Goal: Information Seeking & Learning: Learn about a topic

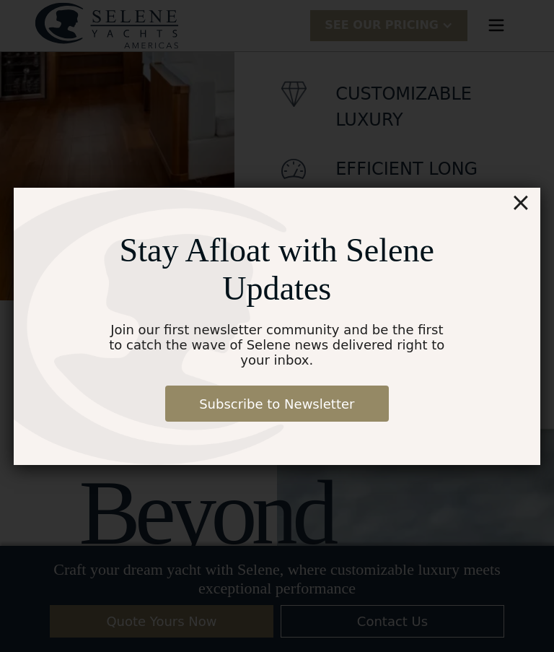
scroll to position [881, 0]
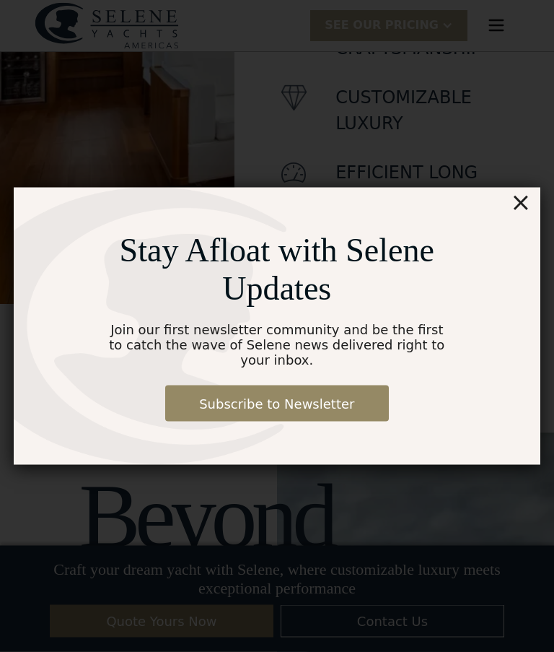
click at [528, 204] on div "×" at bounding box center [520, 202] width 21 height 29
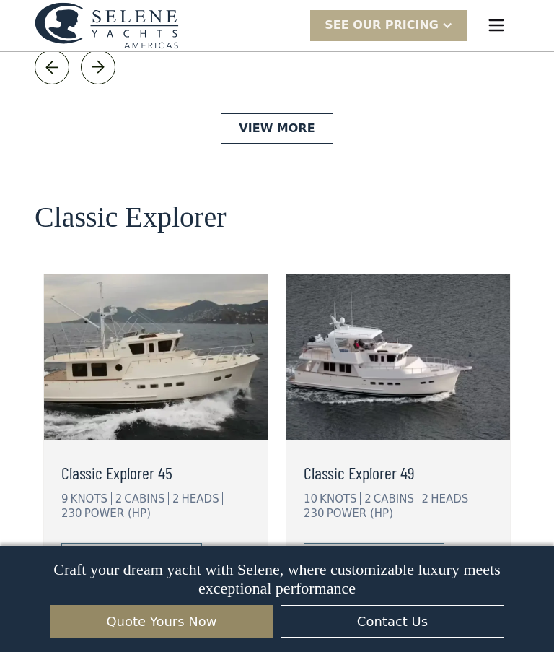
scroll to position [3049, 0]
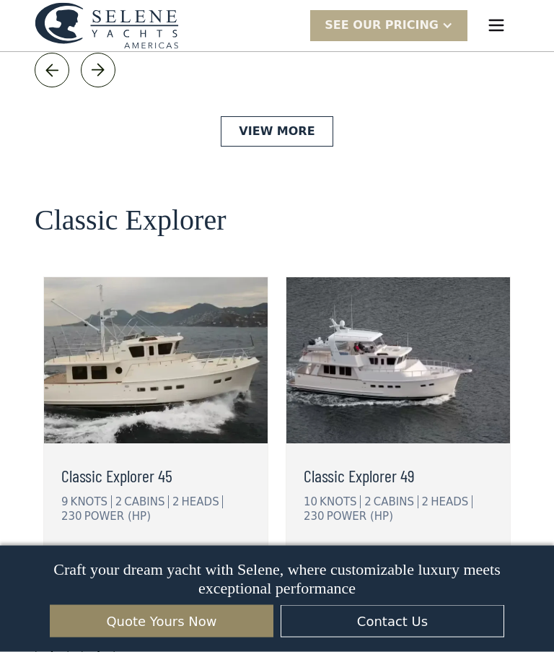
click at [419, 546] on link "view details" at bounding box center [374, 561] width 141 height 30
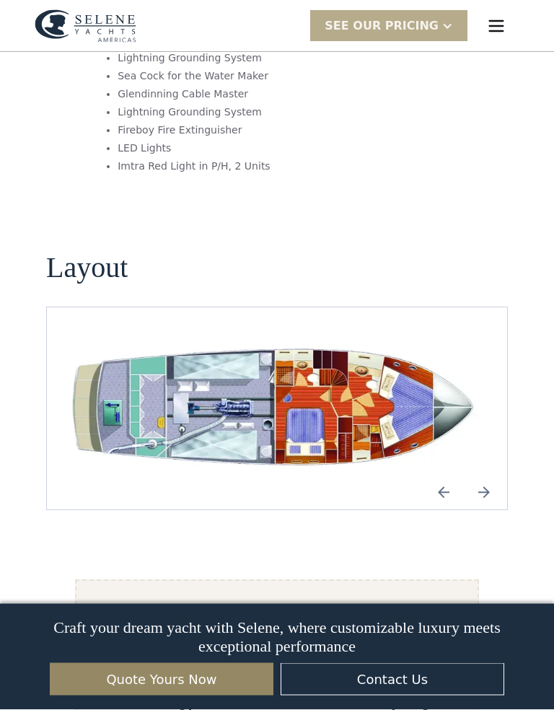
scroll to position [2621, 0]
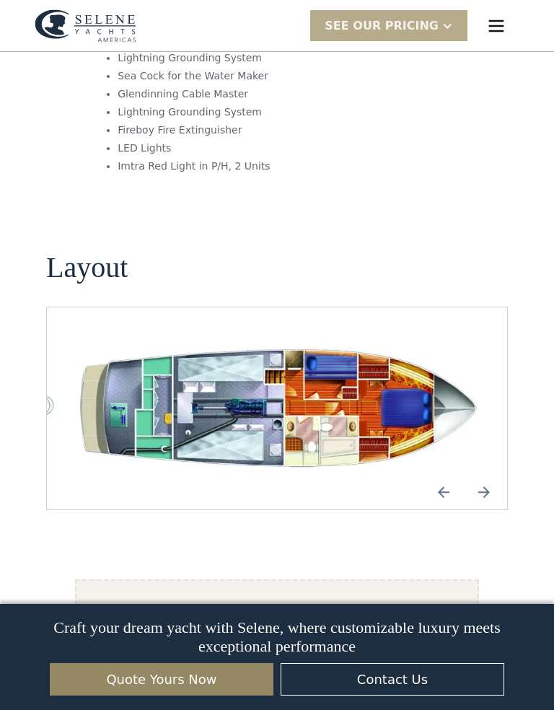
click at [496, 475] on img "Next slide" at bounding box center [484, 492] width 35 height 35
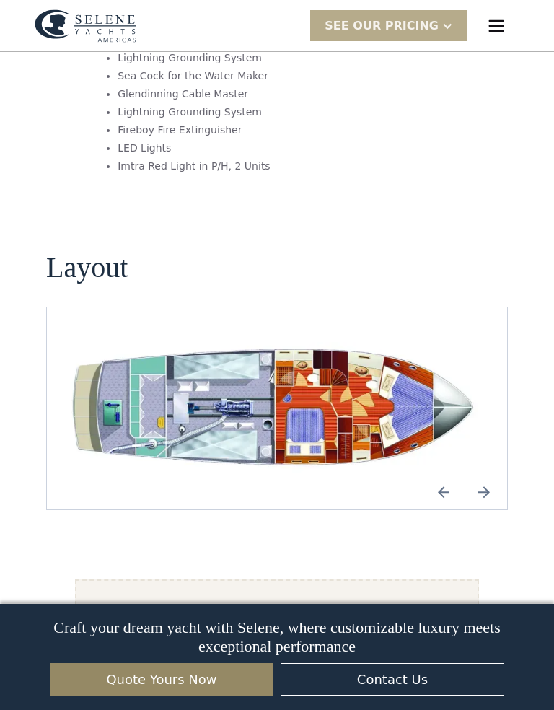
click at [494, 475] on img "Next slide" at bounding box center [484, 492] width 35 height 35
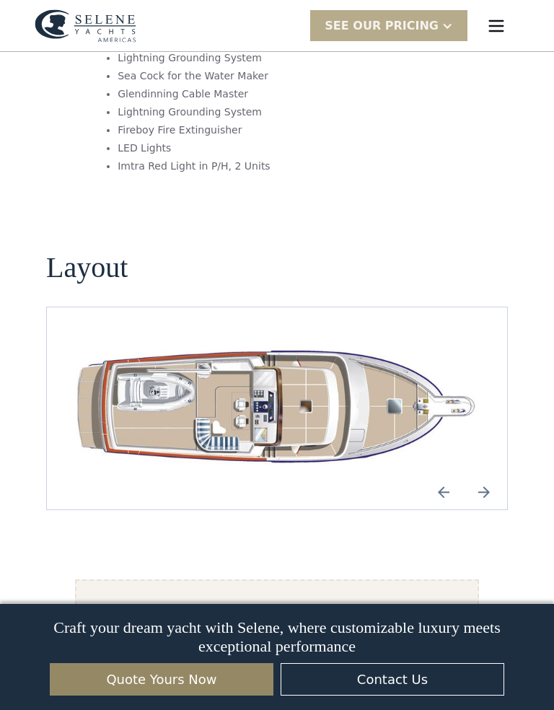
click at [489, 475] on img "Next slide" at bounding box center [484, 492] width 35 height 35
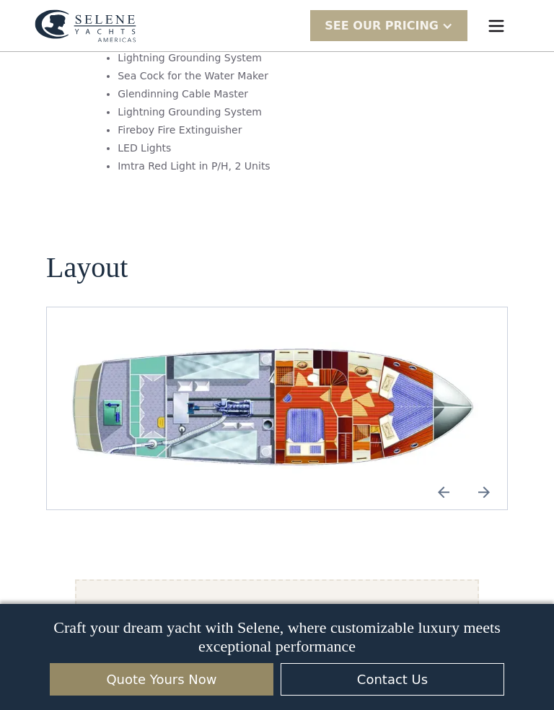
click at [267, 342] on img "open lightbox" at bounding box center [276, 408] width 437 height 133
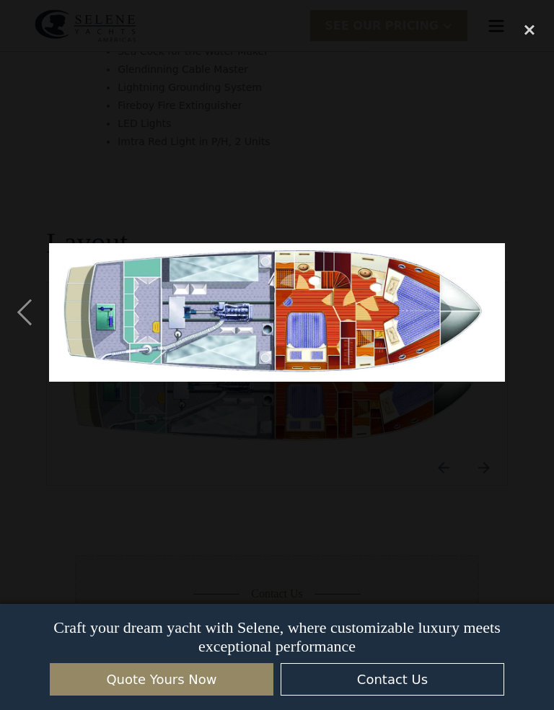
scroll to position [2644, 0]
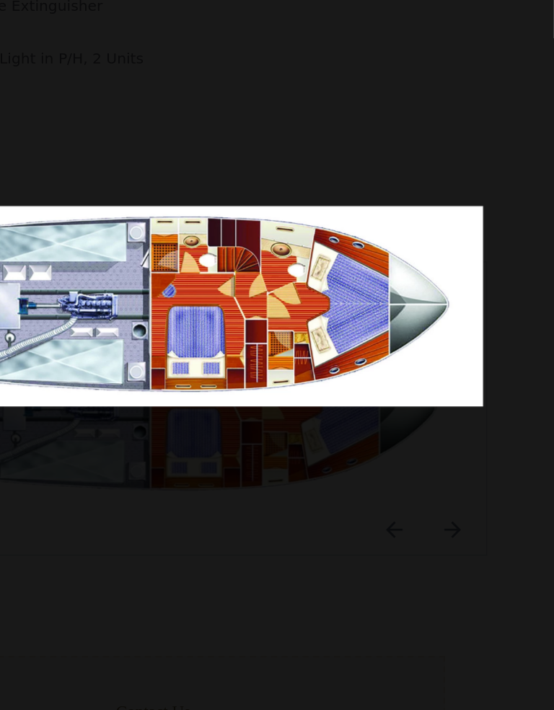
click at [317, 243] on img at bounding box center [277, 312] width 456 height 139
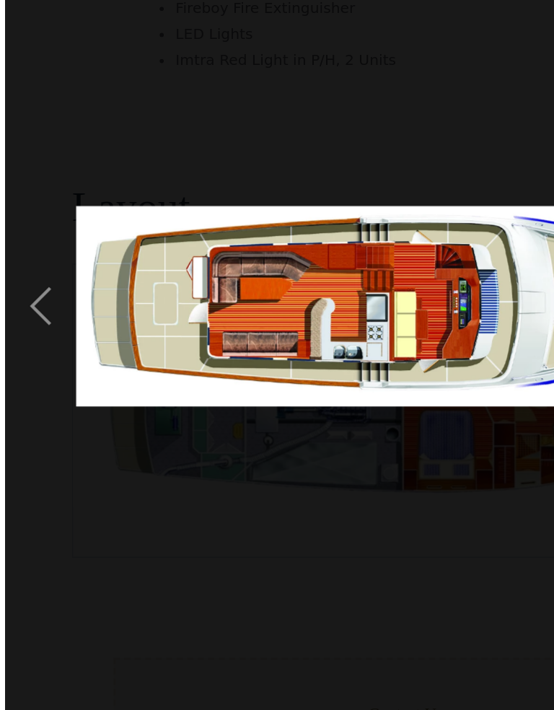
scroll to position [2667, 0]
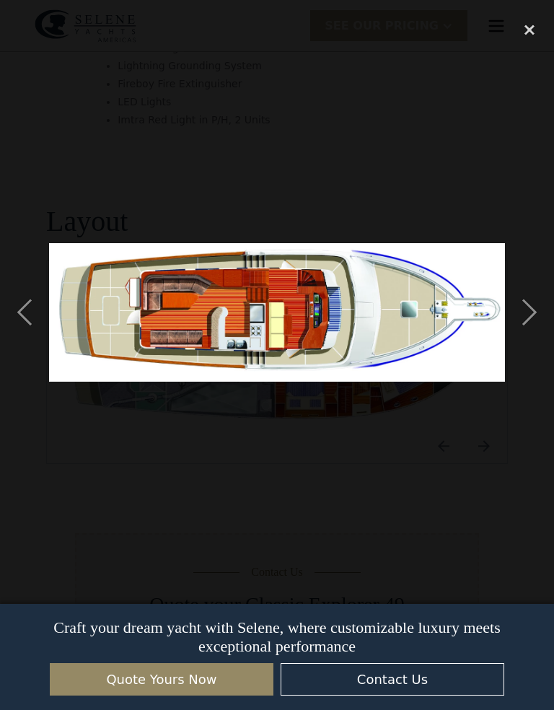
click at [536, 314] on div "next image" at bounding box center [529, 312] width 49 height 597
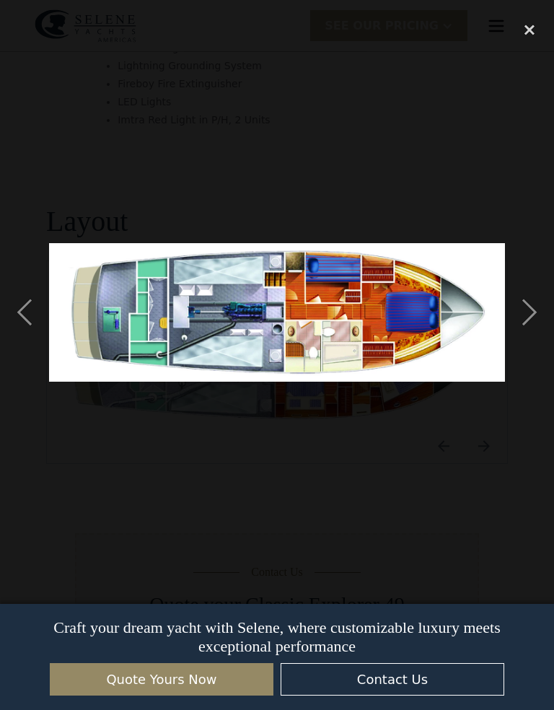
click at [527, 308] on div "next image" at bounding box center [529, 312] width 49 height 597
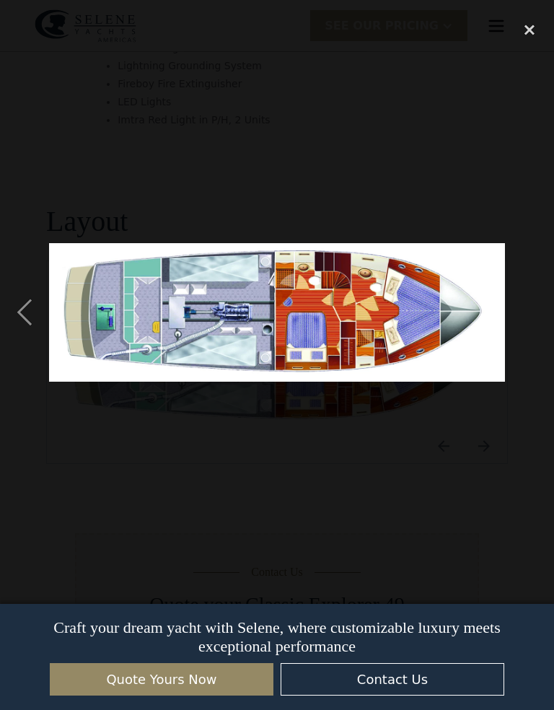
click at [19, 321] on div "previous image" at bounding box center [24, 312] width 49 height 597
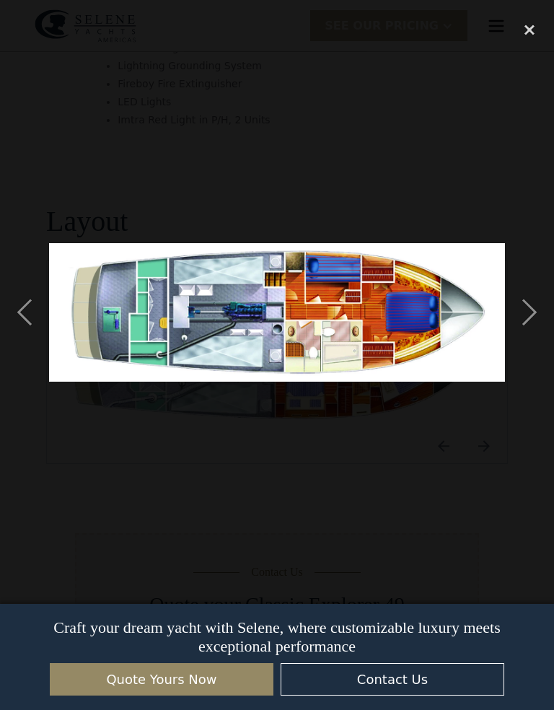
click at [56, 344] on img at bounding box center [277, 312] width 456 height 139
click at [20, 310] on div "previous image" at bounding box center [24, 312] width 49 height 597
click at [517, 322] on div "next image" at bounding box center [529, 312] width 49 height 597
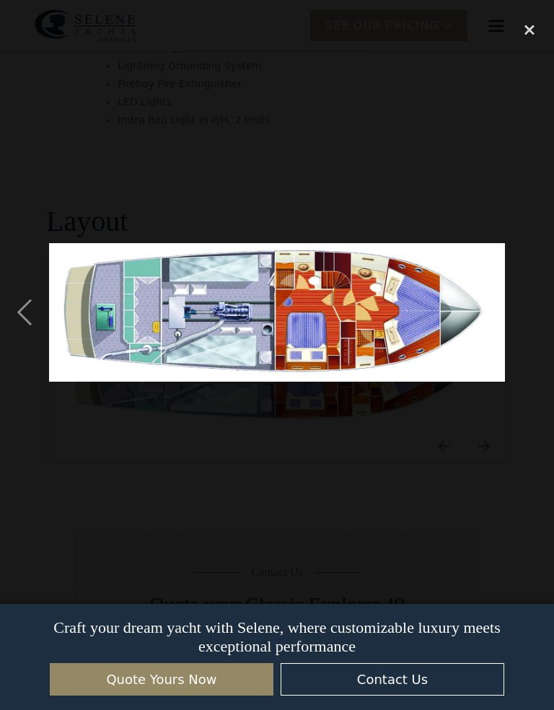
click at [530, 30] on div "close lightbox" at bounding box center [529, 30] width 49 height 32
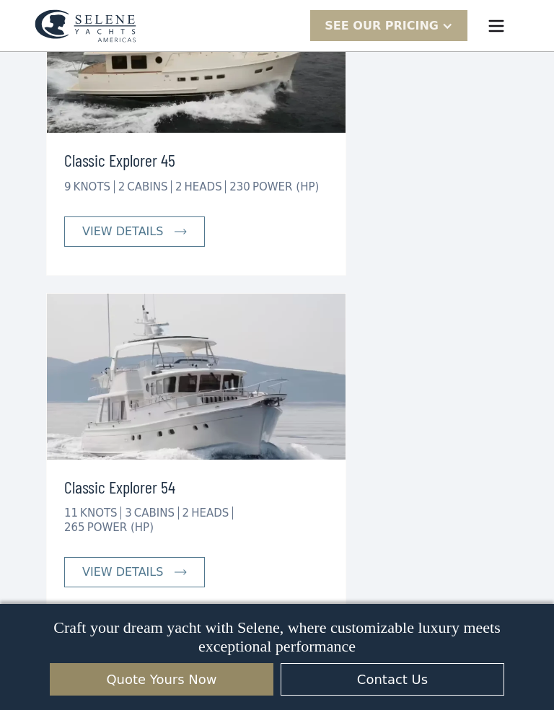
scroll to position [4731, 0]
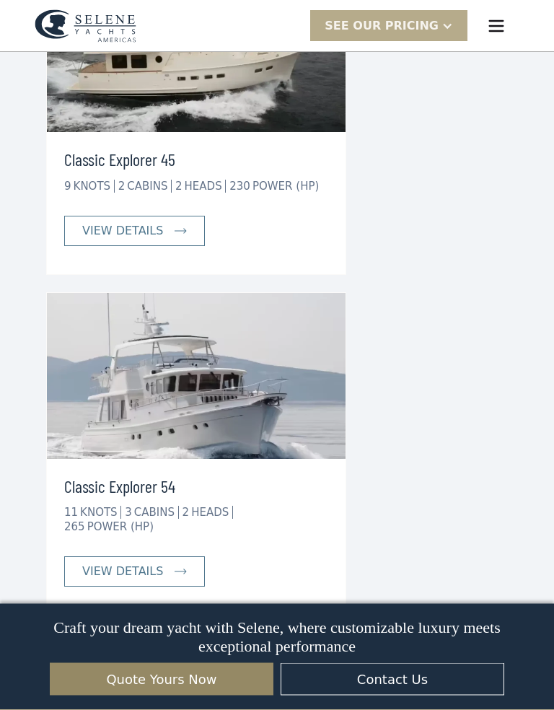
click at [219, 299] on img at bounding box center [196, 377] width 299 height 166
click at [181, 570] on img at bounding box center [181, 573] width 12 height 6
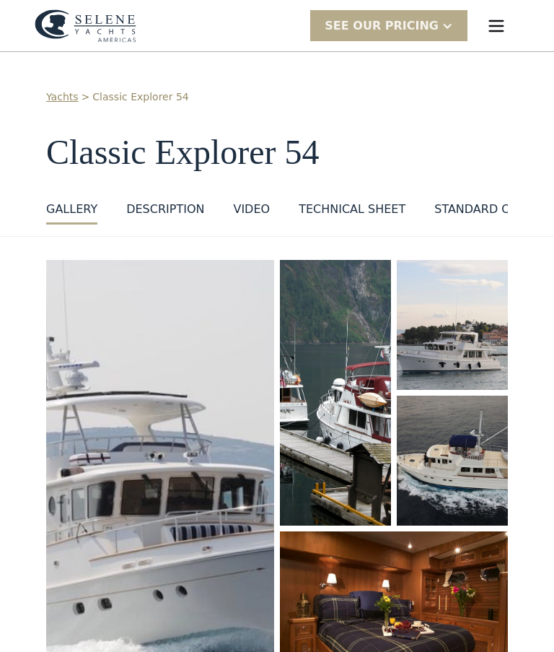
click at [84, 196] on div "Yachts > Classic Explorer 54 Classic Explorer 54 GALLERY GALLERY VIRTUAL TOUR D…" at bounding box center [277, 157] width 462 height 135
click at [180, 201] on div "DESCRIPTION" at bounding box center [165, 209] width 78 height 17
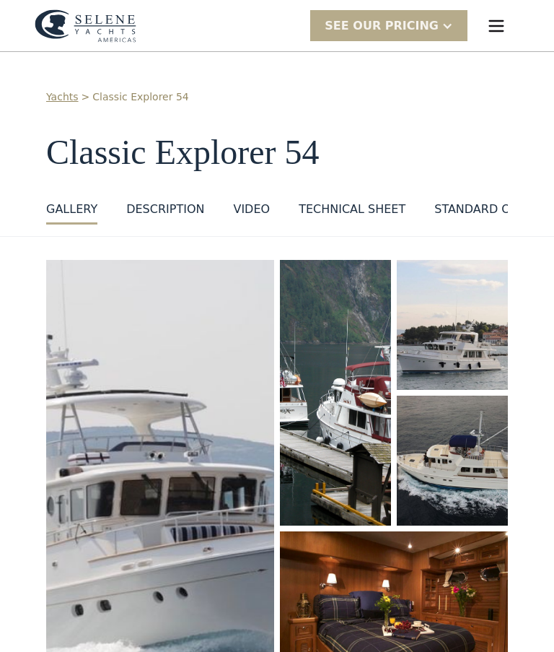
click at [185, 414] on img "open lightbox" at bounding box center [161, 481] width 232 height 449
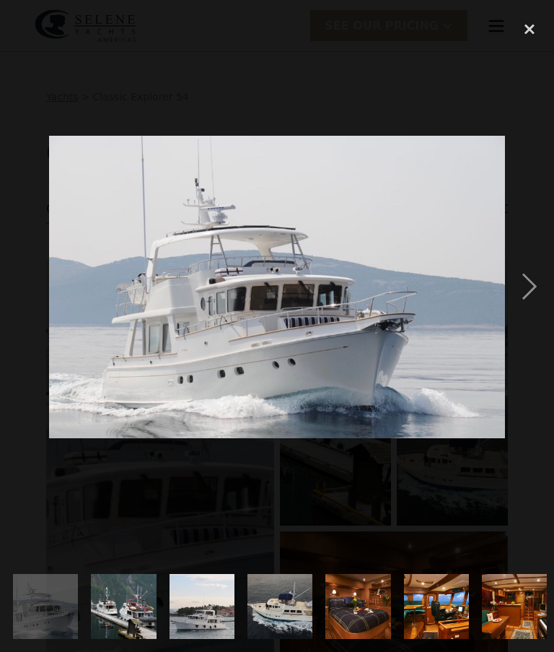
click at [533, 292] on div "next image" at bounding box center [529, 287] width 49 height 548
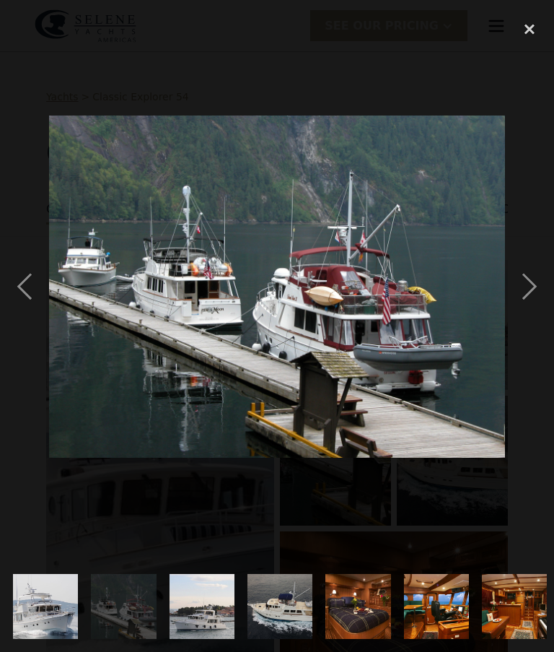
click at [533, 293] on div "next image" at bounding box center [529, 287] width 49 height 548
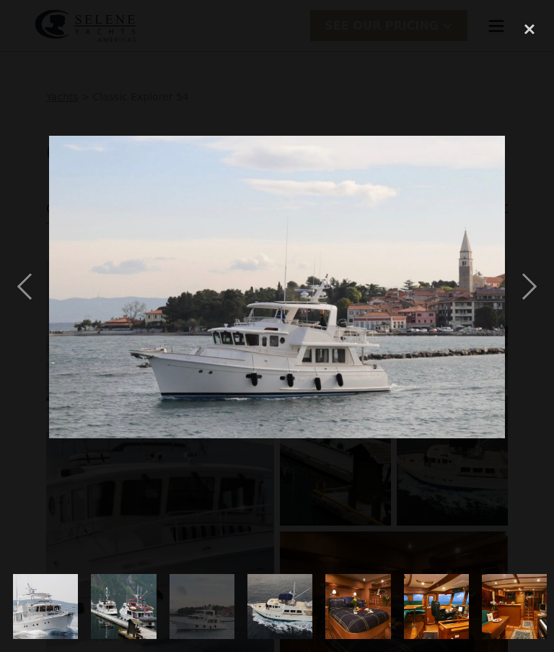
click at [529, 292] on div "next image" at bounding box center [529, 287] width 49 height 548
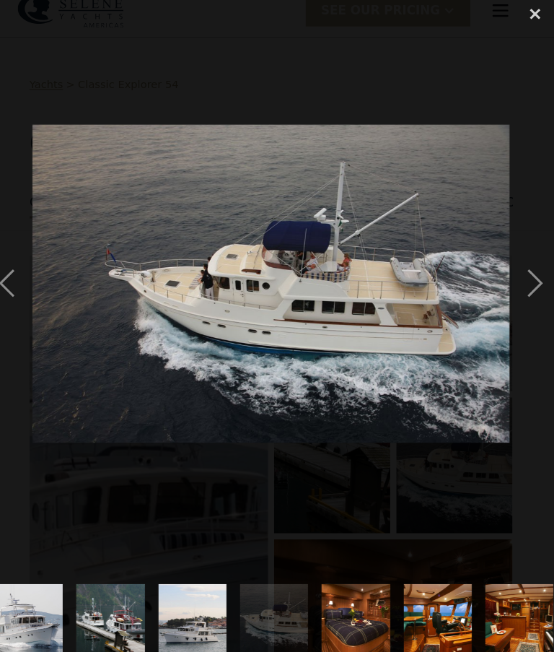
click at [510, 274] on div "next image" at bounding box center [529, 287] width 49 height 548
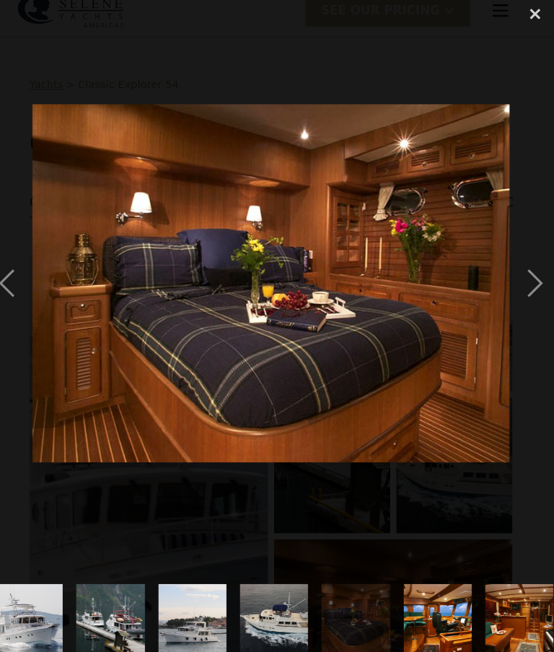
click at [17, 278] on div "previous image" at bounding box center [24, 287] width 49 height 548
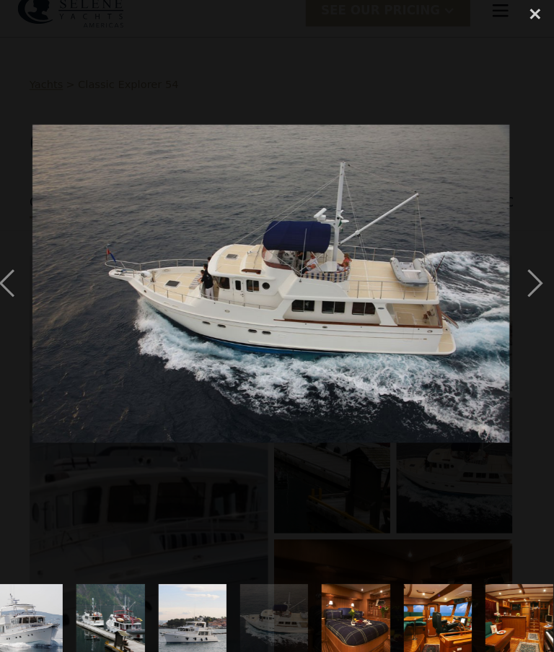
click at [505, 271] on div "next image" at bounding box center [529, 287] width 49 height 548
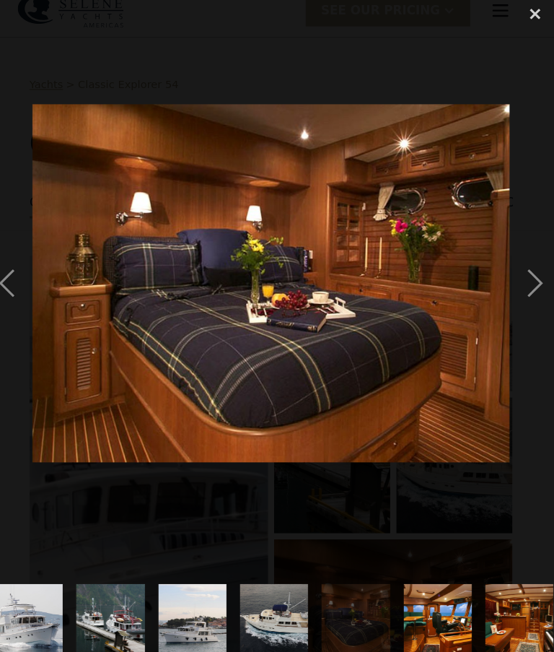
click at [510, 279] on div "next image" at bounding box center [529, 287] width 49 height 548
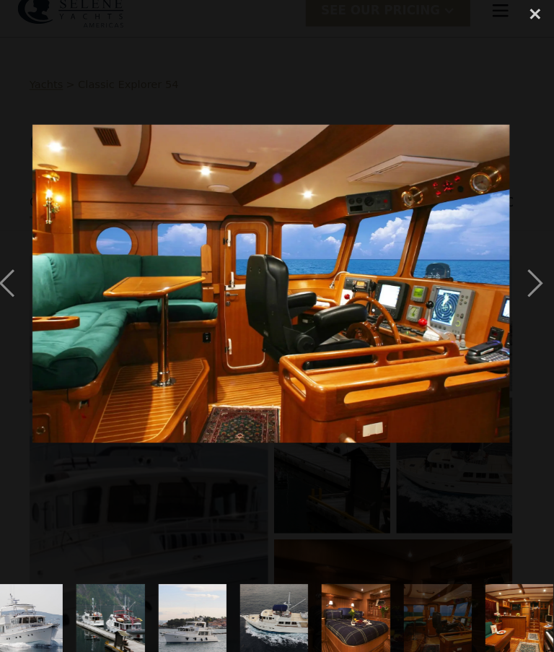
click at [510, 275] on div "next image" at bounding box center [529, 287] width 49 height 548
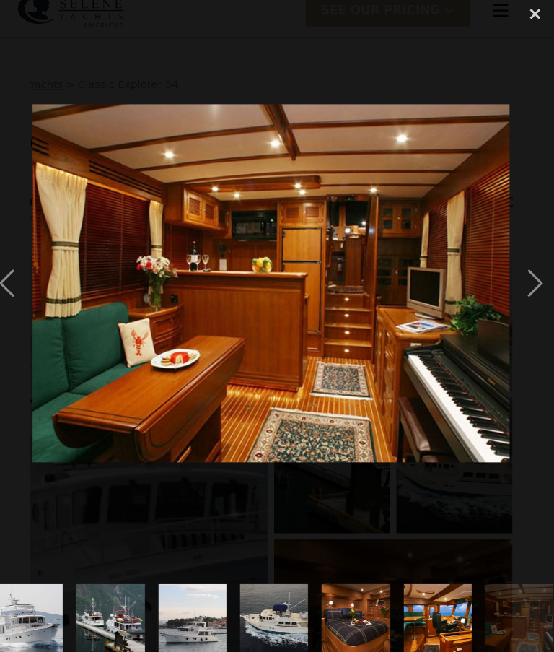
click at [510, 279] on div "next image" at bounding box center [529, 287] width 49 height 548
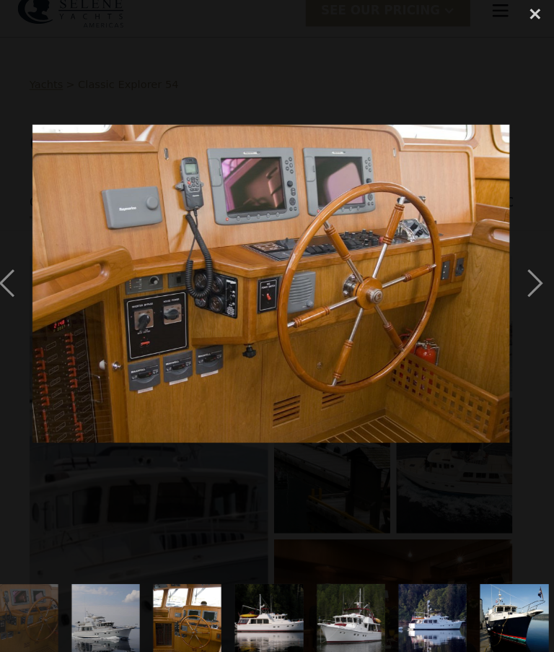
scroll to position [0, 554]
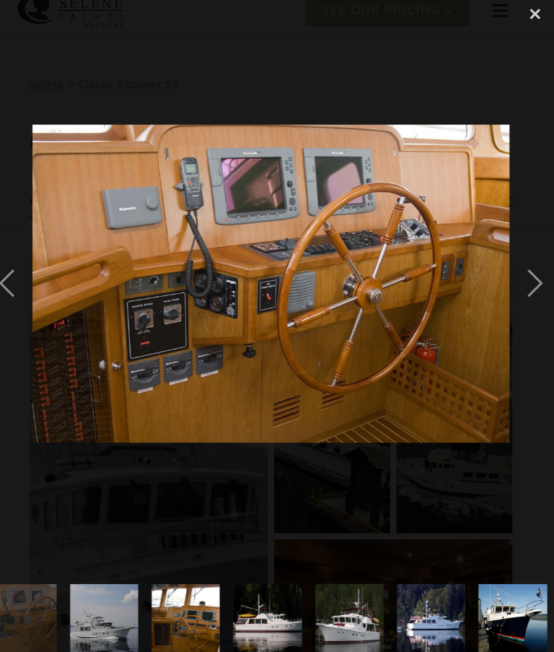
click at [510, 274] on div "next image" at bounding box center [529, 287] width 49 height 548
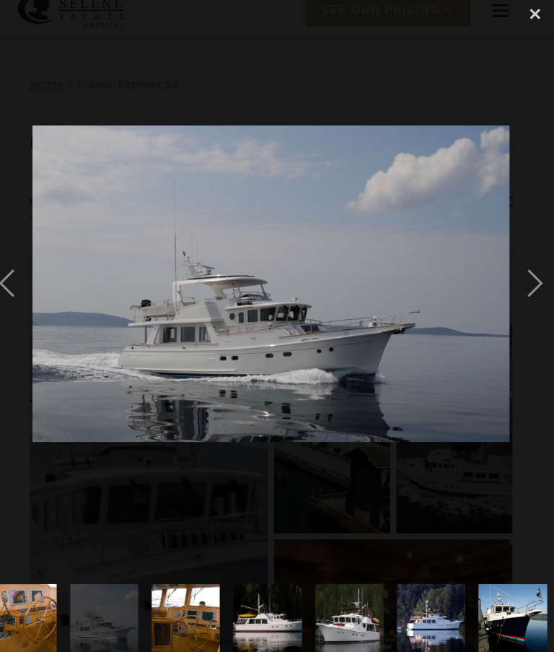
click at [508, 279] on div "next image" at bounding box center [529, 287] width 49 height 548
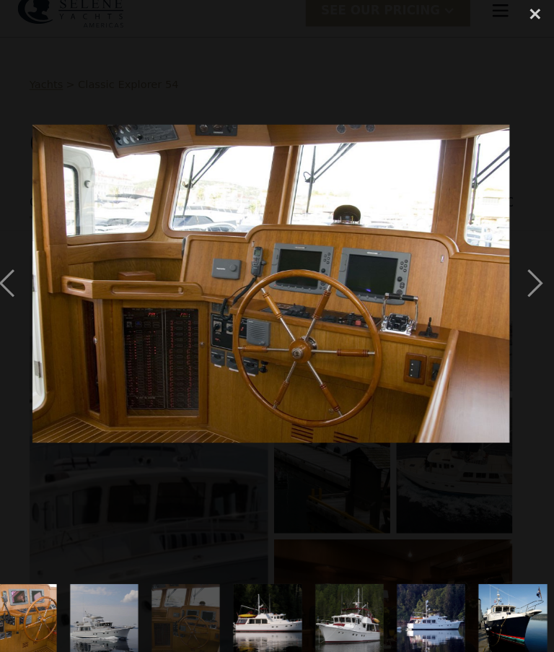
click at [505, 274] on div "next image" at bounding box center [529, 287] width 49 height 548
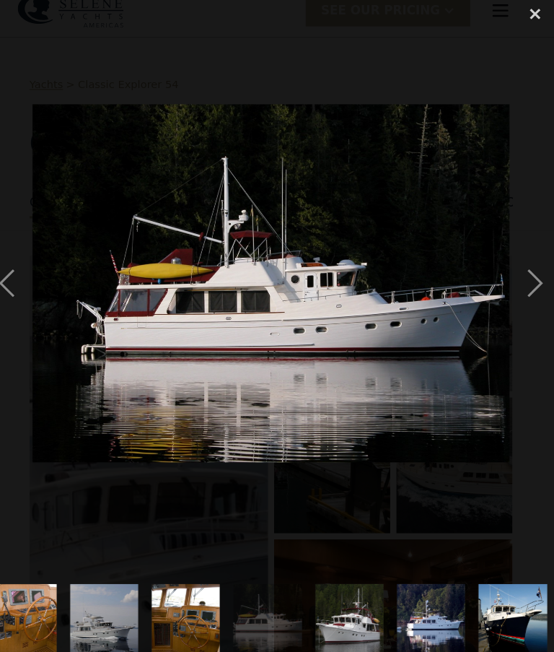
click at [505, 275] on div "next image" at bounding box center [529, 287] width 49 height 548
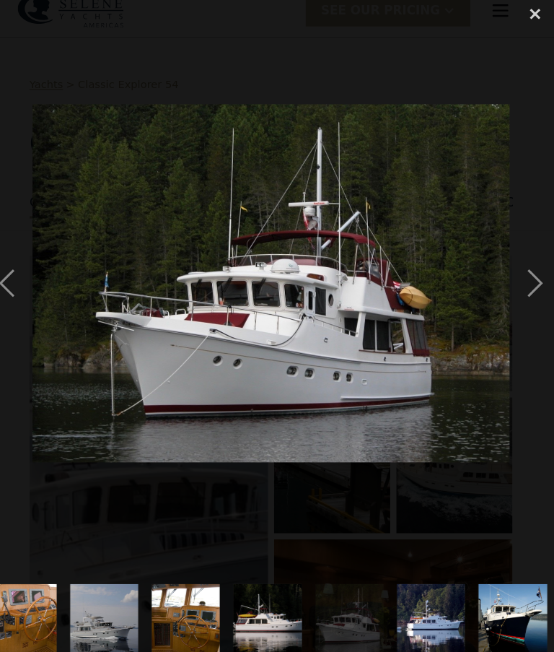
click at [505, 279] on div "next image" at bounding box center [529, 287] width 49 height 548
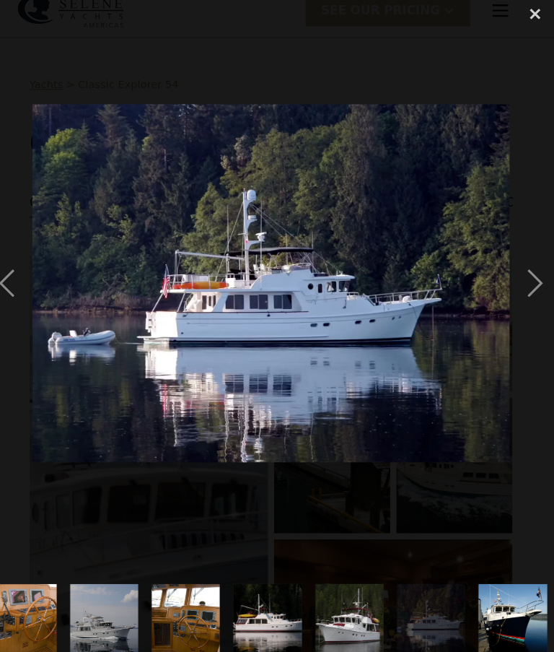
click at [510, 279] on div "next image" at bounding box center [529, 287] width 49 height 548
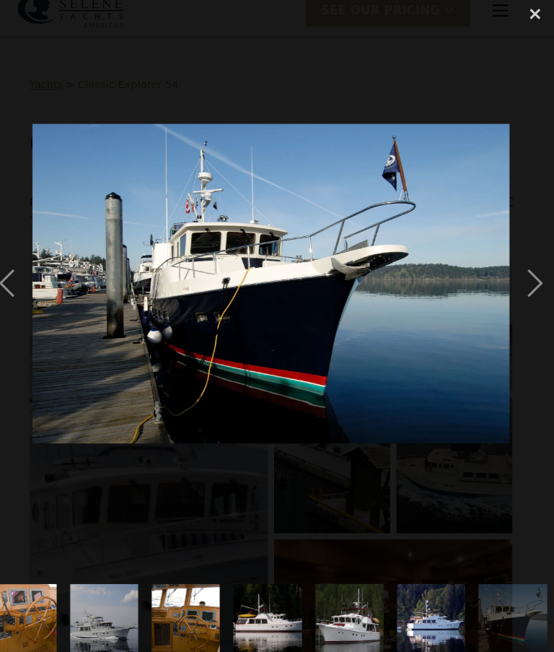
click at [508, 280] on div "next image" at bounding box center [529, 287] width 49 height 548
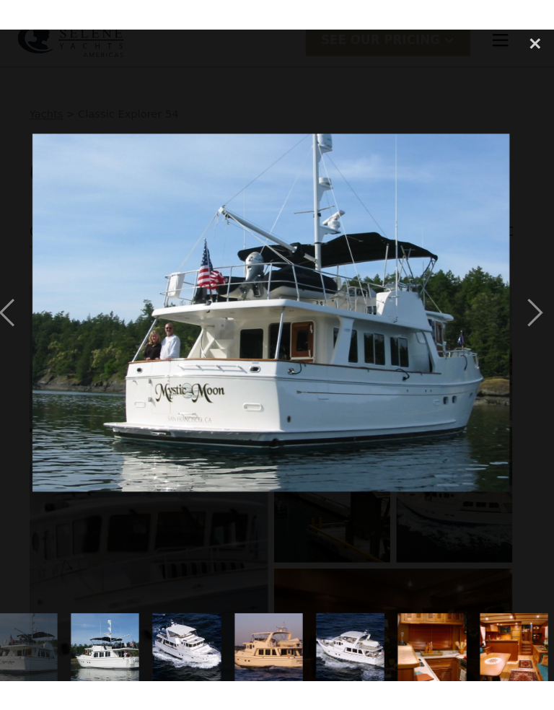
scroll to position [0, 1101]
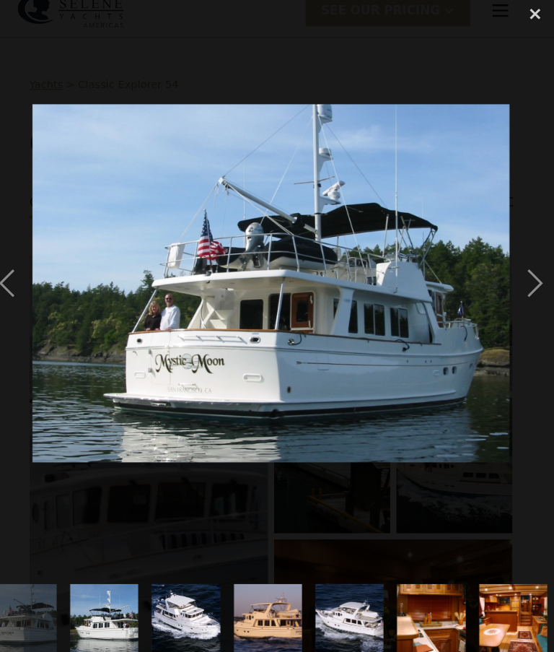
click at [509, 287] on div "next image" at bounding box center [529, 287] width 49 height 548
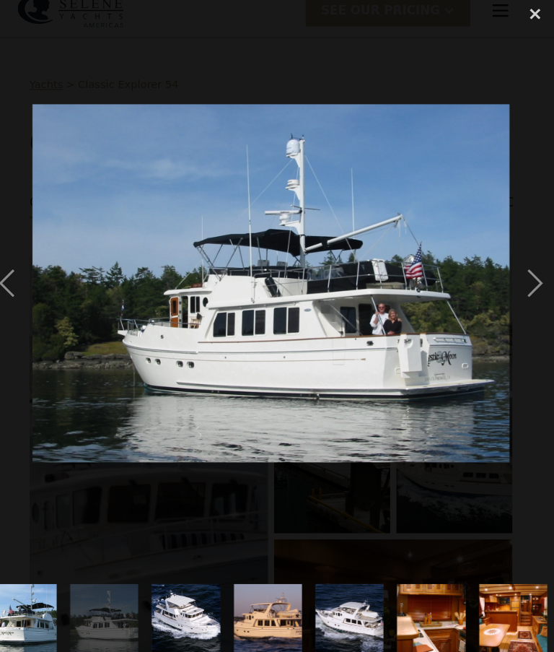
click at [16, 275] on div "previous image" at bounding box center [24, 287] width 49 height 548
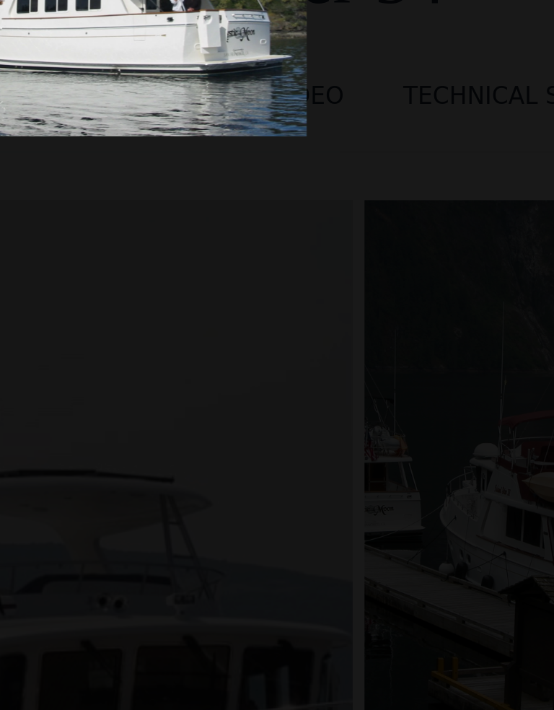
scroll to position [0, 272]
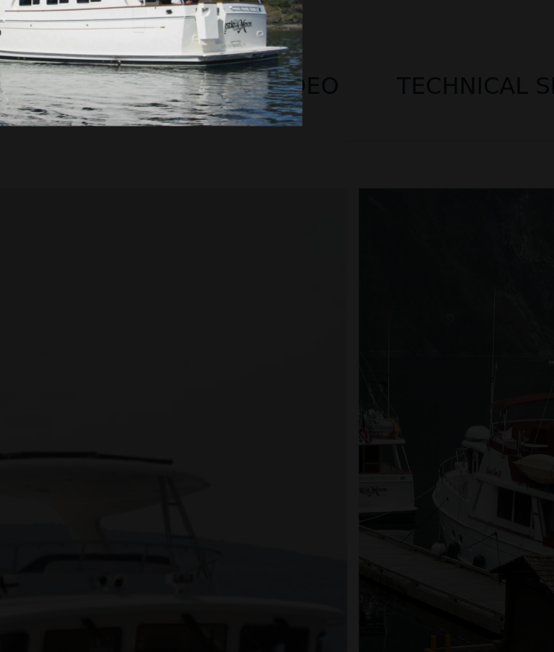
click at [113, 58] on img at bounding box center [138, 143] width 227 height 170
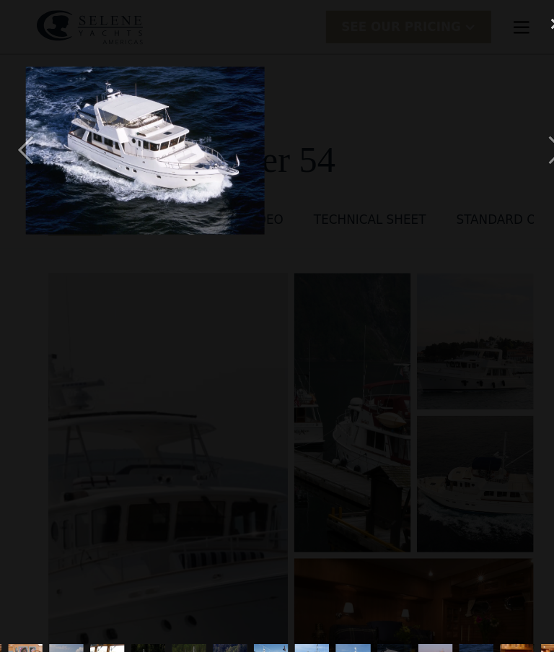
click at [205, 138] on img at bounding box center [138, 144] width 227 height 160
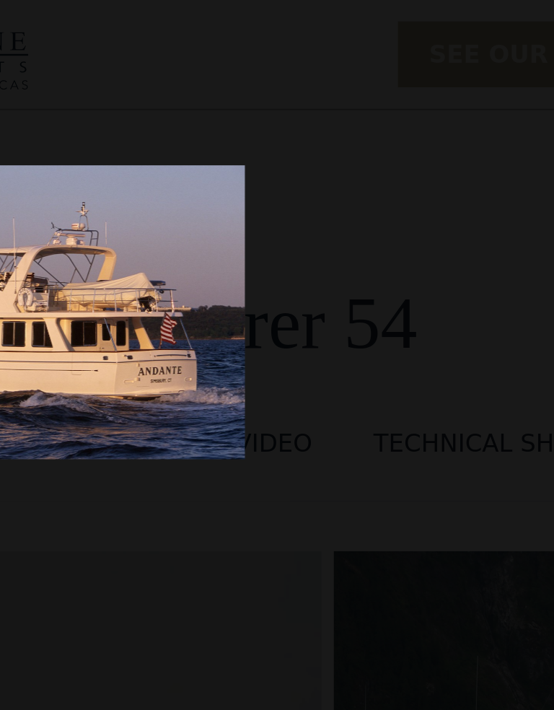
click at [83, 136] on img at bounding box center [130, 147] width 215 height 139
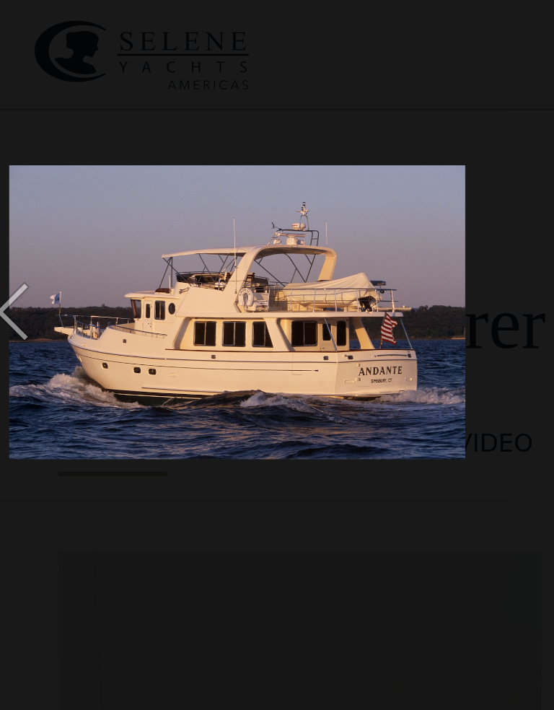
click at [249, 154] on div at bounding box center [277, 147] width 554 height 282
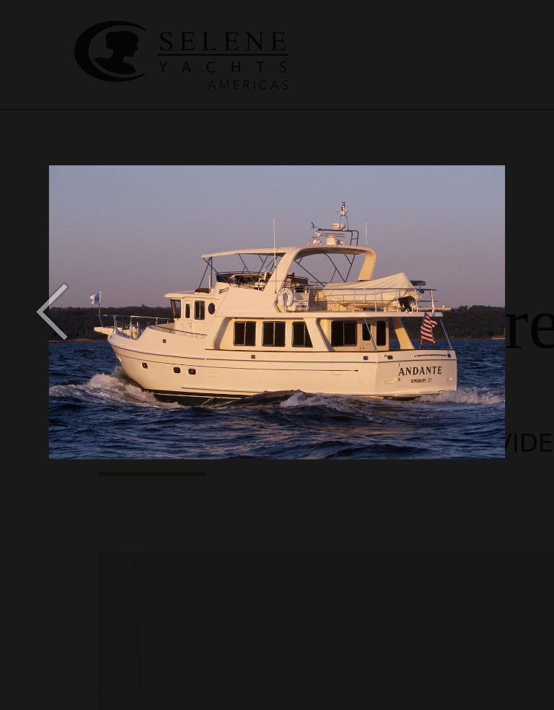
click at [29, 147] on div "previous image" at bounding box center [24, 147] width 49 height 282
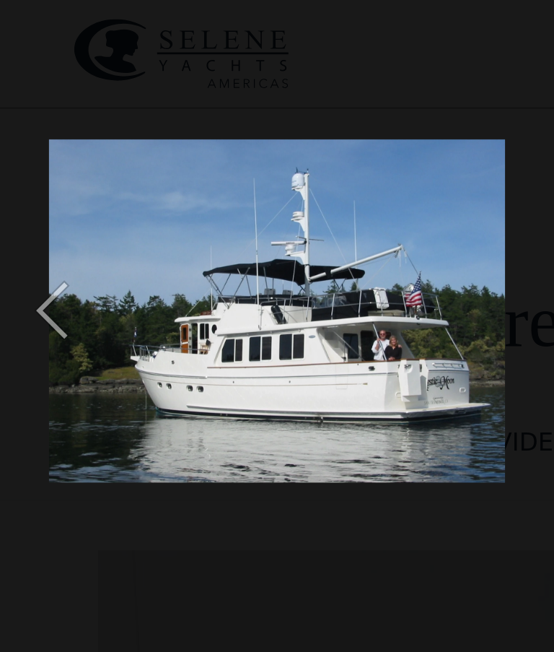
scroll to position [0, 226]
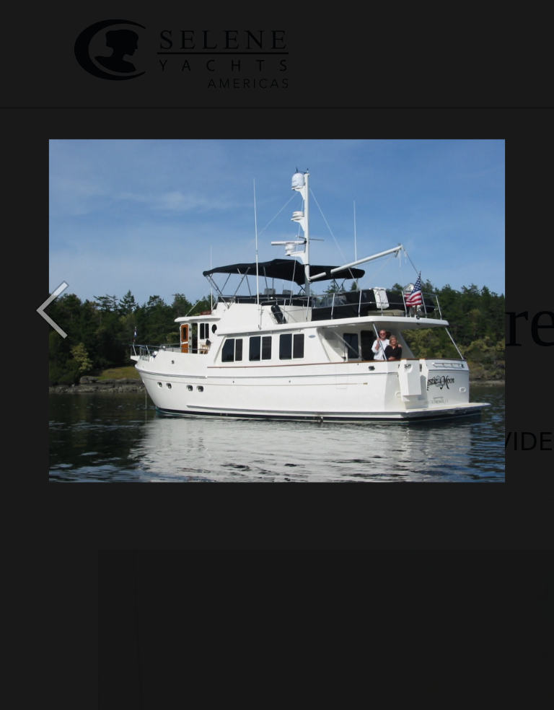
click at [27, 147] on div "previous image" at bounding box center [24, 147] width 49 height 282
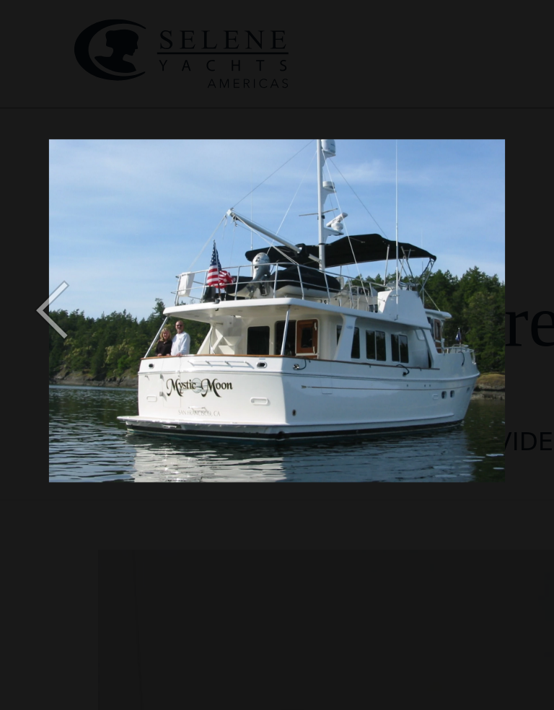
click at [20, 147] on div "previous image" at bounding box center [24, 147] width 49 height 282
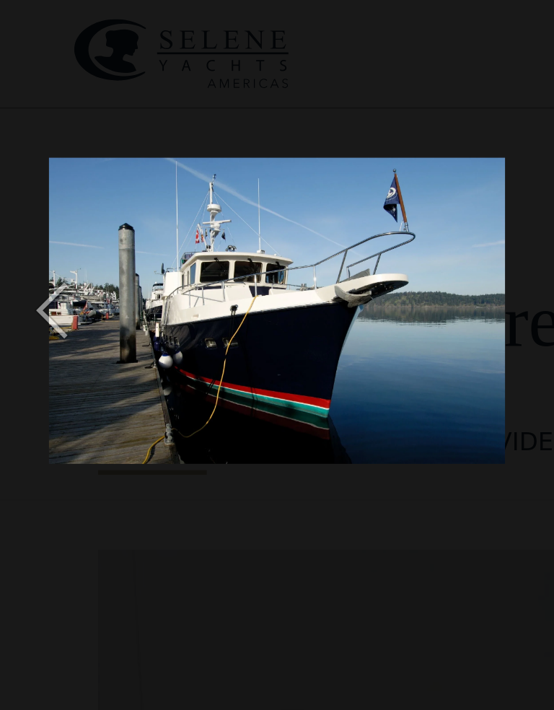
click at [190, 173] on img at bounding box center [130, 147] width 215 height 144
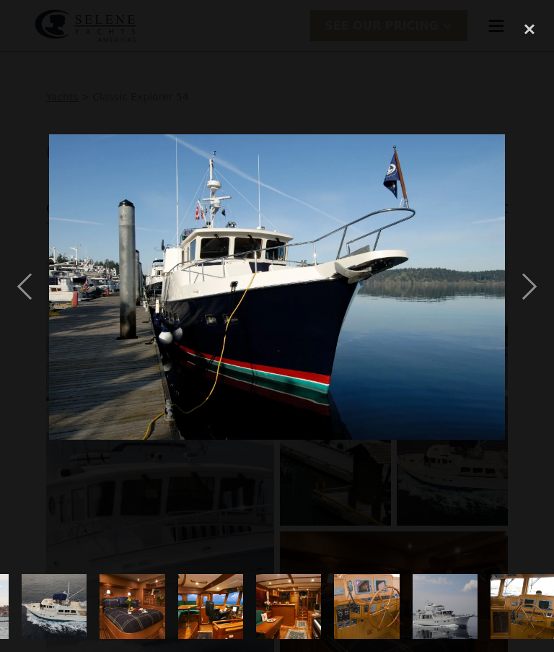
scroll to position [0, 1101]
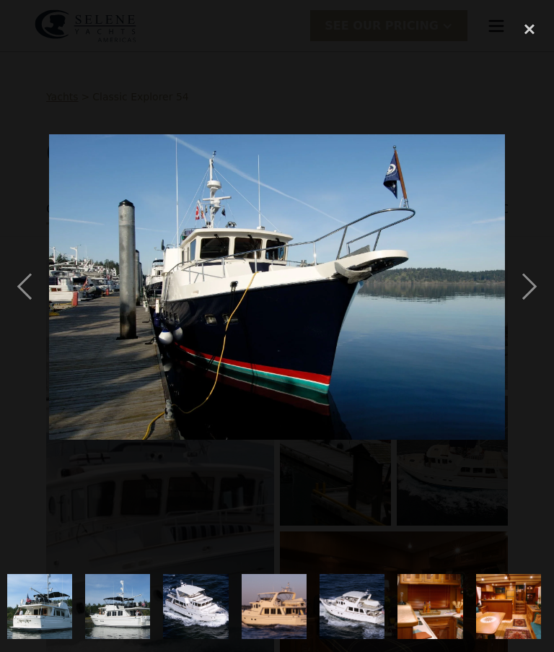
click at [538, 292] on div "next image" at bounding box center [529, 287] width 49 height 548
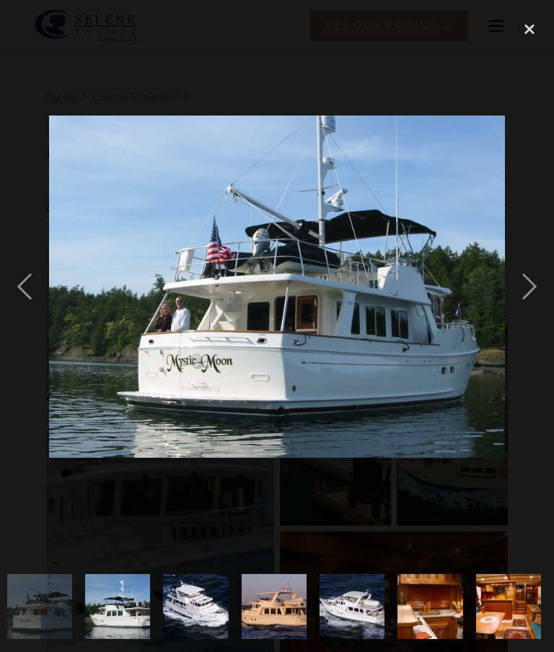
click at [523, 288] on div "next image" at bounding box center [529, 287] width 49 height 548
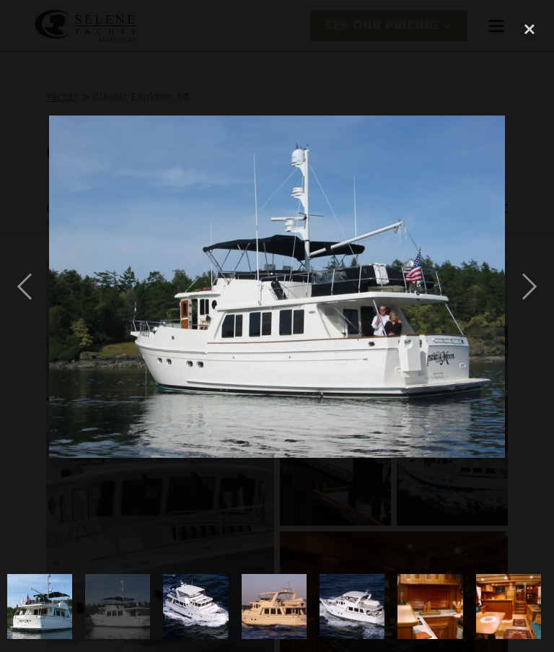
click at [528, 298] on div "next image" at bounding box center [529, 287] width 49 height 548
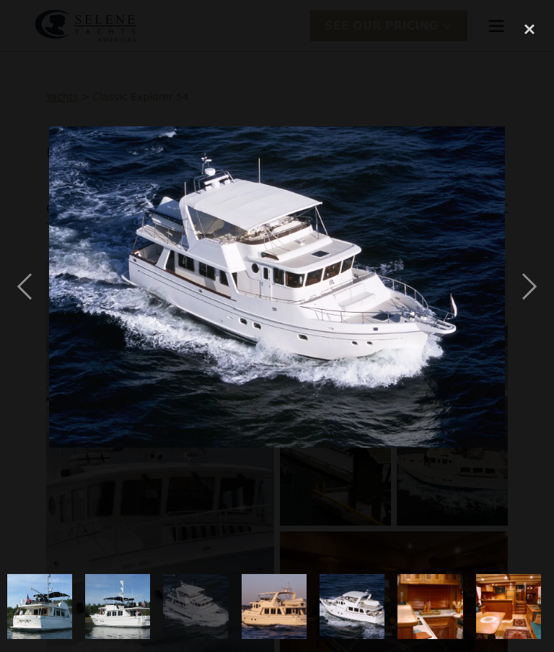
click at [529, 298] on div "next image" at bounding box center [529, 287] width 49 height 548
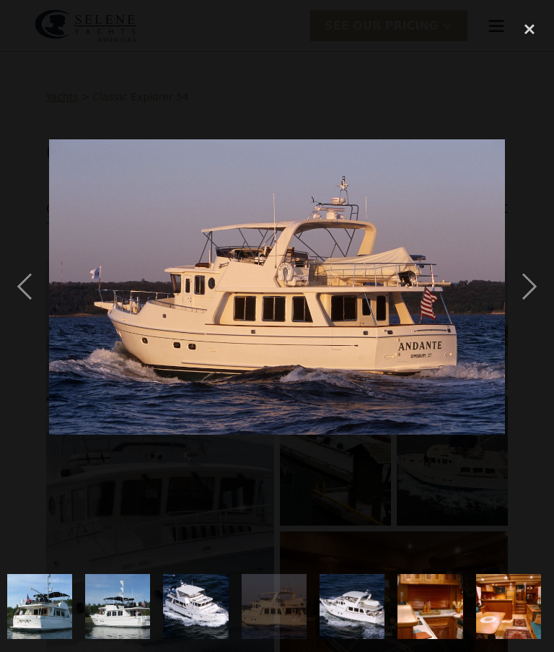
click at [528, 295] on div "next image" at bounding box center [529, 287] width 49 height 548
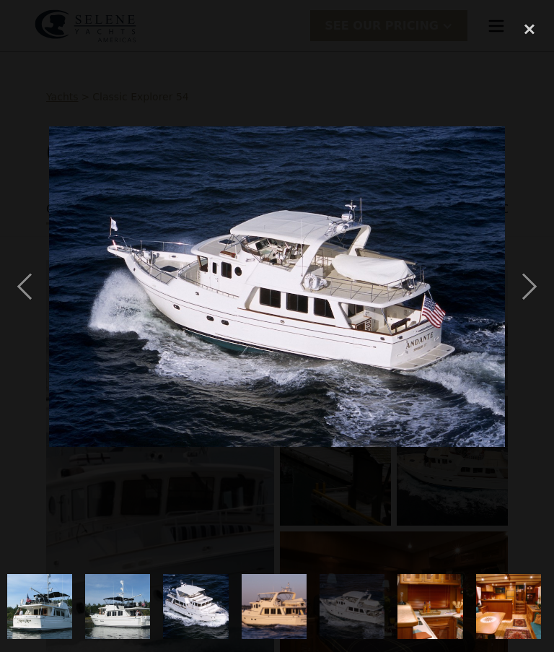
click at [528, 289] on div "next image" at bounding box center [529, 287] width 49 height 548
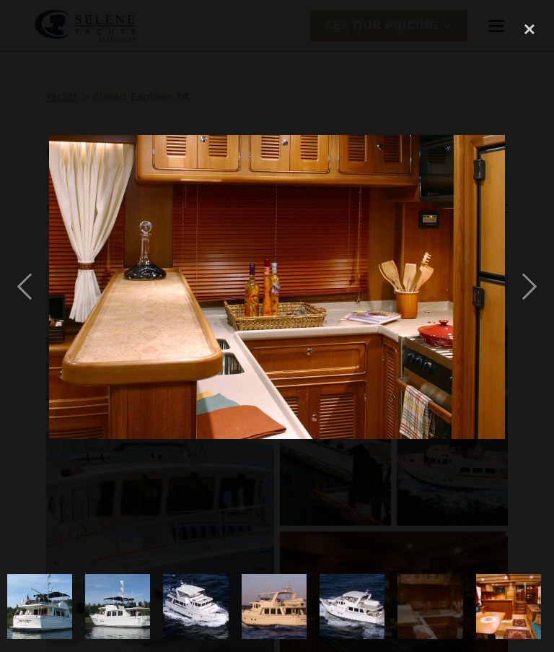
click at [528, 288] on div "next image" at bounding box center [529, 287] width 49 height 548
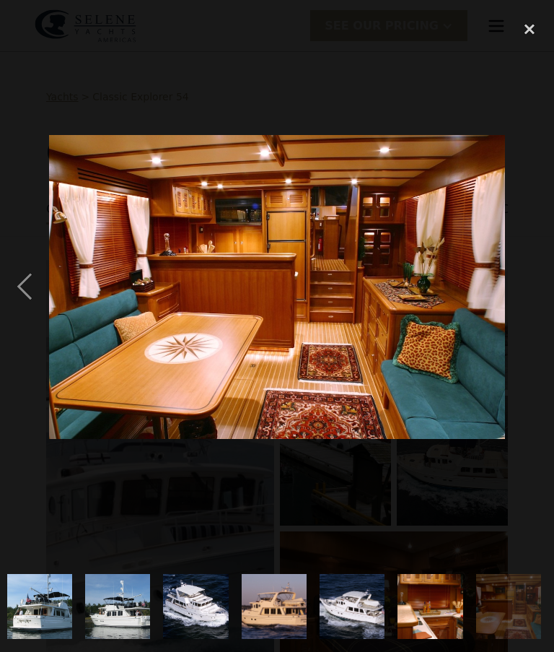
click at [515, 608] on img "show item 21 of 21" at bounding box center [508, 606] width 97 height 65
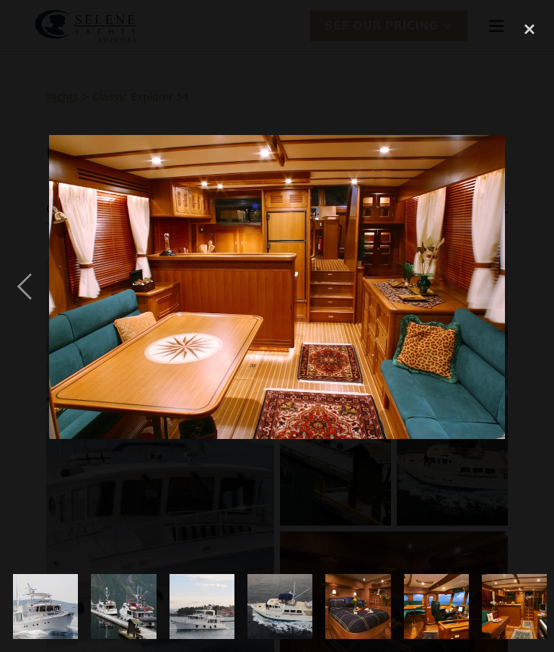
scroll to position [0, 0]
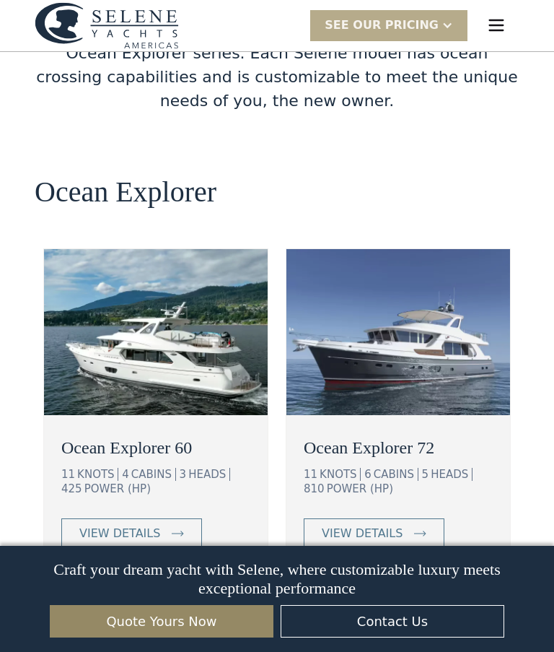
scroll to position [2489, 0]
click at [145, 526] on div "view details" at bounding box center [119, 534] width 81 height 17
